Goal: Task Accomplishment & Management: Complete application form

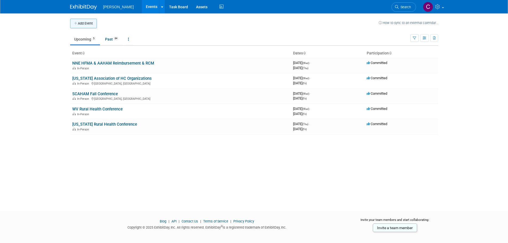
click at [89, 23] on button "Add Event" at bounding box center [83, 24] width 27 height 10
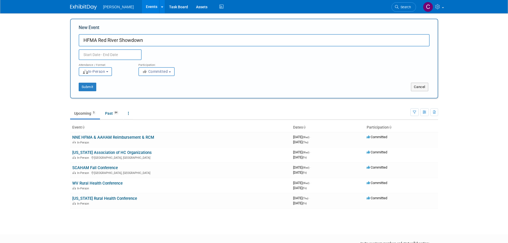
type input "HFMA Red River Showdown"
click at [94, 53] on input "text" at bounding box center [110, 54] width 63 height 11
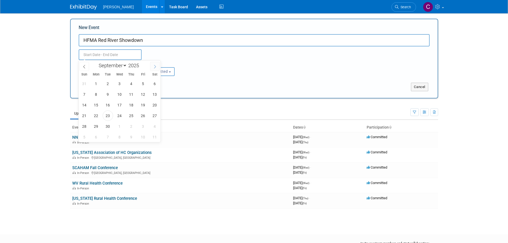
click at [155, 65] on icon at bounding box center [155, 67] width 4 height 4
select select "9"
click at [130, 115] on span "23" at bounding box center [131, 115] width 10 height 10
click at [140, 114] on span "24" at bounding box center [143, 115] width 10 height 10
type input "Oct 23, 2025 to Oct 24, 2025"
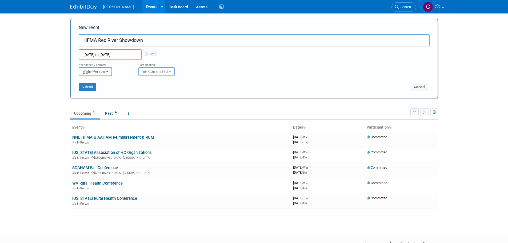
click at [105, 72] on span "In-Person" at bounding box center [93, 71] width 23 height 4
drag, startPoint x: 200, startPoint y: 90, endPoint x: 195, endPoint y: 88, distance: 5.3
click at [200, 90] on div "Submit" at bounding box center [147, 87] width 153 height 9
click at [167, 71] on span "Committed" at bounding box center [155, 71] width 26 height 4
click at [244, 74] on div "Attendance / Format: <img src="https://www.exhibitday.com/Images/Format-InPerso…" at bounding box center [254, 68] width 359 height 16
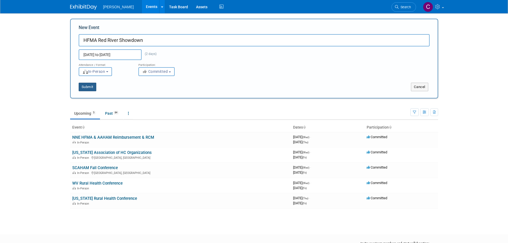
click at [94, 84] on button "Submit" at bounding box center [88, 87] width 18 height 9
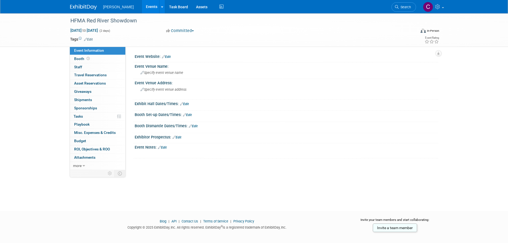
click at [165, 57] on link "Edit" at bounding box center [166, 57] width 9 height 4
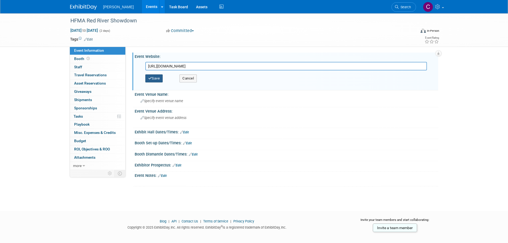
type input "[URL][DOMAIN_NAME]"
click at [154, 77] on button "Save" at bounding box center [154, 78] width 18 height 8
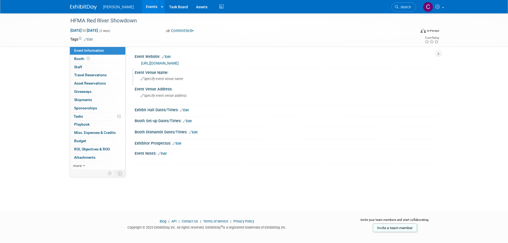
click at [167, 80] on span "Specify event venue name" at bounding box center [161, 79] width 43 height 4
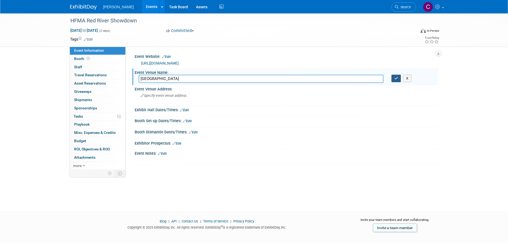
type input "[GEOGRAPHIC_DATA]"
click at [396, 79] on icon "button" at bounding box center [396, 78] width 4 height 3
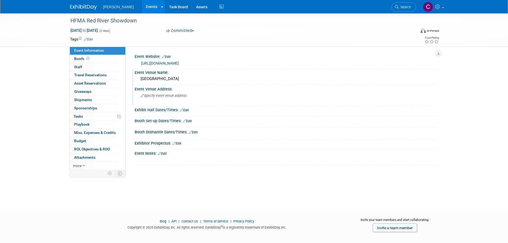
click at [163, 102] on div "Specify event venue address" at bounding box center [198, 97] width 118 height 12
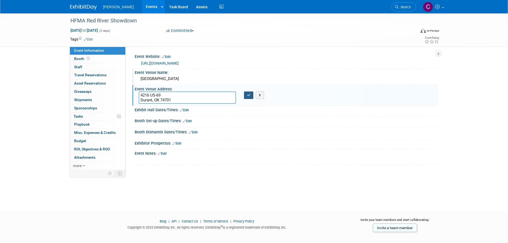
type textarea "4216 US-69 Durant, OK 74701"
click at [248, 99] on button "button" at bounding box center [249, 94] width 10 height 7
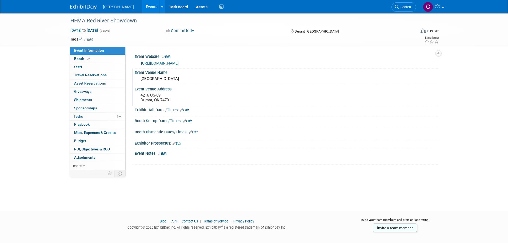
click at [142, 4] on link "Events" at bounding box center [151, 6] width 19 height 13
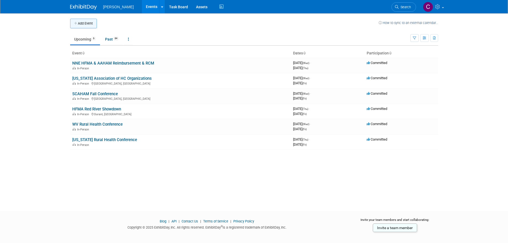
click at [79, 21] on button "Add Event" at bounding box center [83, 24] width 27 height 10
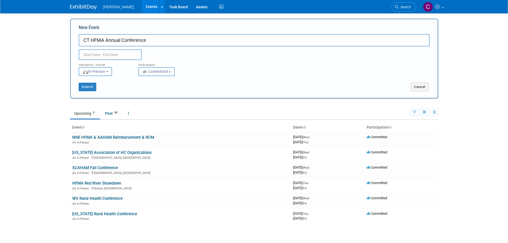
type input "CT HFMA Annual Conference"
click at [108, 56] on input "text" at bounding box center [110, 54] width 63 height 11
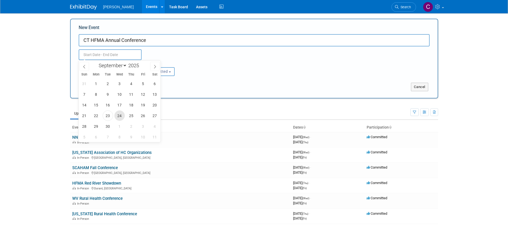
click at [116, 116] on span "24" at bounding box center [119, 115] width 10 height 10
type input "Sep 24, 2025 to Sep 24, 2025"
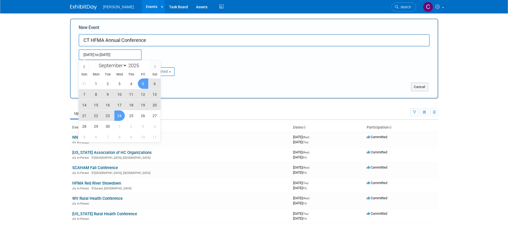
click at [159, 63] on span at bounding box center [155, 66] width 10 height 9
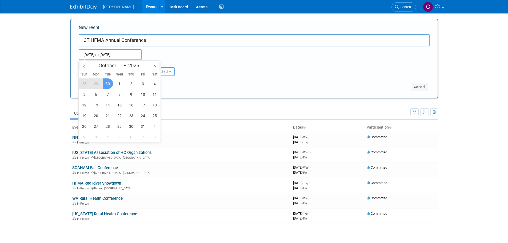
click at [86, 67] on span at bounding box center [84, 66] width 10 height 9
select select "8"
click at [117, 116] on span "24" at bounding box center [119, 115] width 10 height 10
type input "Sep 24, 2025 to Sep 24, 2025"
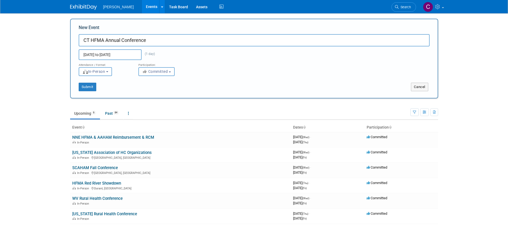
click at [124, 55] on input "Sep 24, 2025 to Sep 24, 2025" at bounding box center [110, 54] width 63 height 11
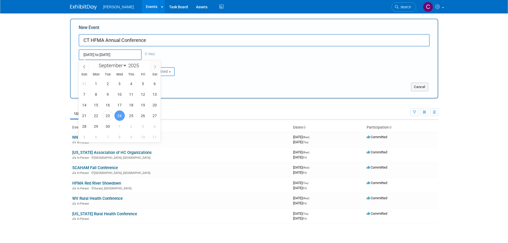
click at [154, 65] on icon at bounding box center [155, 67] width 4 height 4
select select "9"
click at [140, 115] on span "24" at bounding box center [143, 115] width 10 height 10
click at [152, 115] on span "25" at bounding box center [155, 115] width 10 height 10
type input "[DATE] to [DATE]"
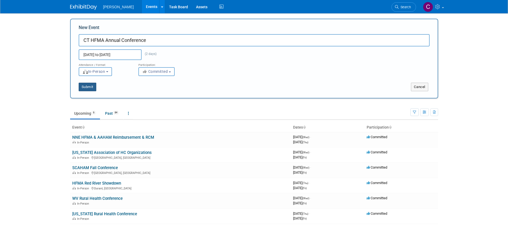
click at [93, 85] on button "Submit" at bounding box center [88, 87] width 18 height 9
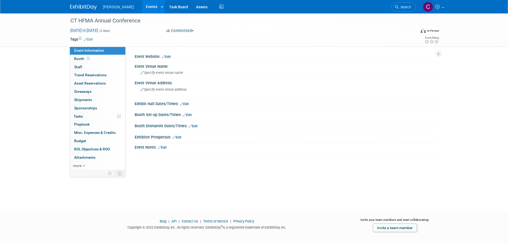
click at [98, 29] on span "Oct 24, 2025 to Oct 25, 2025" at bounding box center [84, 30] width 28 height 5
select select "9"
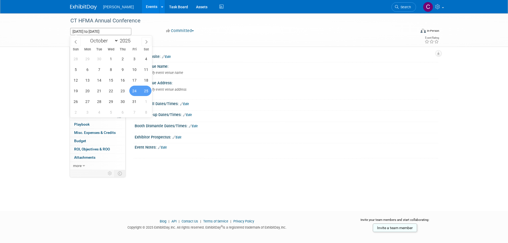
click at [135, 87] on span "24" at bounding box center [134, 91] width 10 height 10
type input "[DATE]"
click at [135, 87] on span "24" at bounding box center [134, 91] width 10 height 10
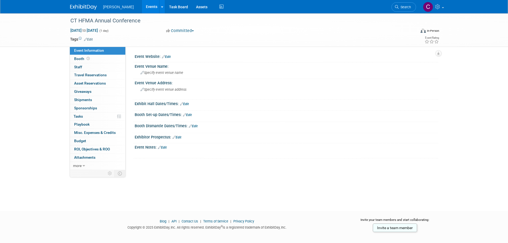
click at [165, 55] on icon at bounding box center [163, 56] width 3 height 3
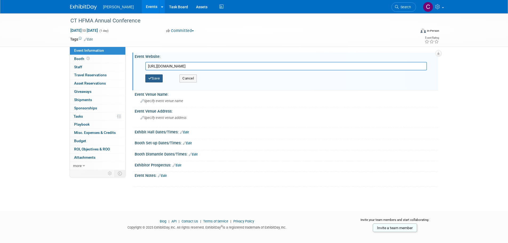
type input "https://web.cvent.com/event/99a9d705-2237-44ae-976e-729819d26c1d/summary"
click at [154, 81] on button "Save" at bounding box center [154, 78] width 18 height 8
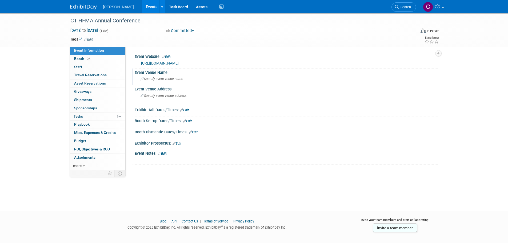
click at [171, 75] on div "Specify event venue name" at bounding box center [286, 79] width 295 height 8
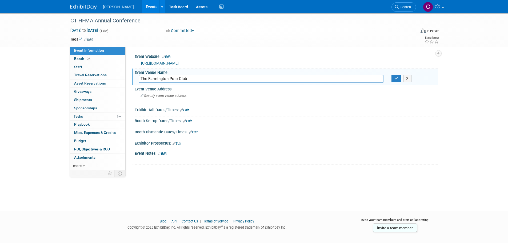
type input "The Farmington Polo Club"
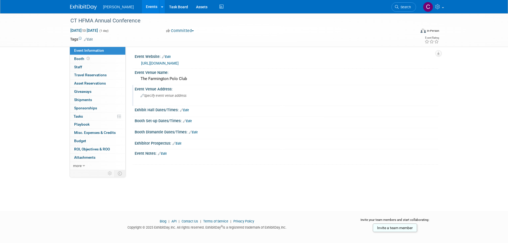
click at [164, 92] on div "Specify event venue address" at bounding box center [198, 97] width 118 height 12
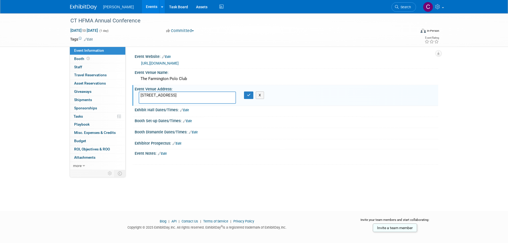
type textarea "152 Town Farm Road Farmington, CT 06032"
click at [243, 94] on div "X" at bounding box center [250, 94] width 21 height 7
click at [245, 96] on button "button" at bounding box center [249, 94] width 10 height 7
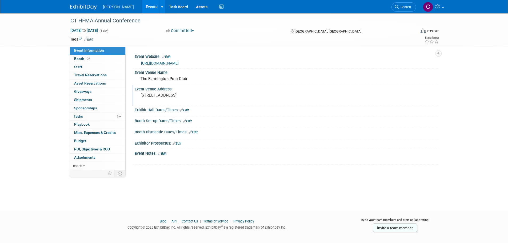
click at [142, 6] on link "Events" at bounding box center [151, 6] width 19 height 13
